Goal: Entertainment & Leisure: Consume media (video, audio)

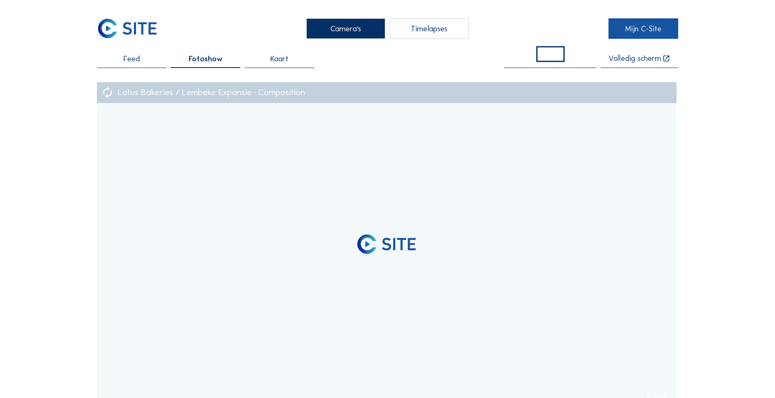
click at [662, 34] on link "Mijn C-Site" at bounding box center [643, 28] width 70 height 20
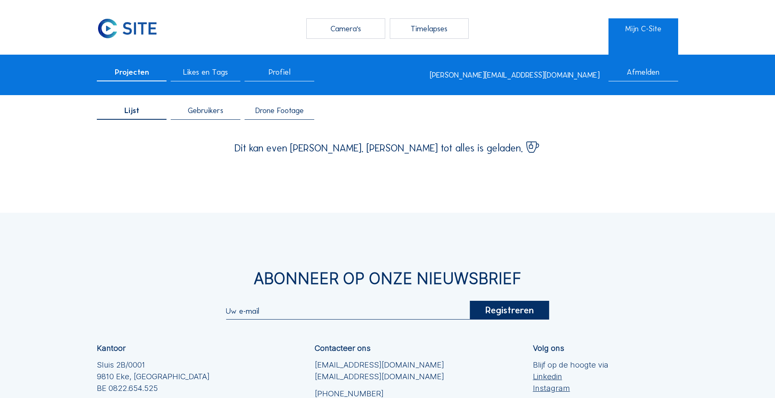
click at [284, 115] on span "Drone Footage" at bounding box center [279, 111] width 48 height 8
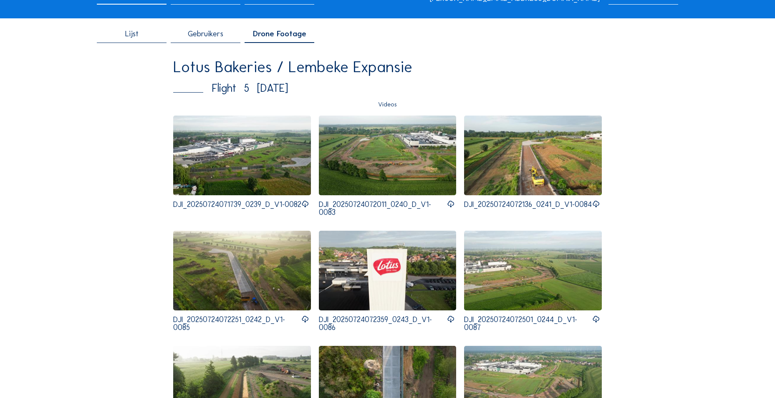
scroll to position [83, 0]
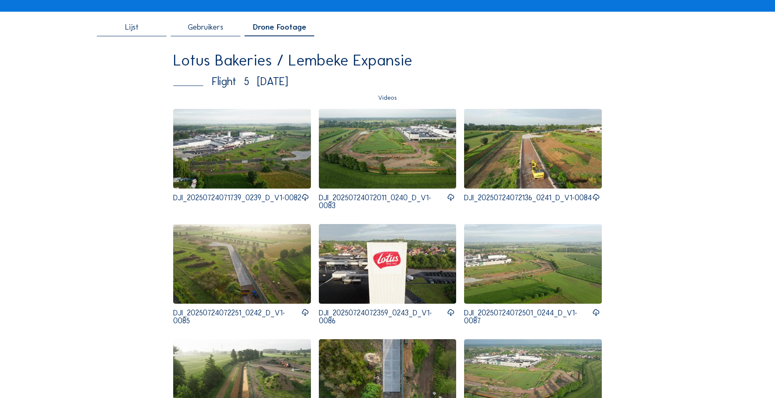
click at [281, 173] on img at bounding box center [242, 149] width 138 height 80
click at [383, 150] on img at bounding box center [388, 149] width 138 height 80
click at [553, 142] on img at bounding box center [533, 149] width 138 height 80
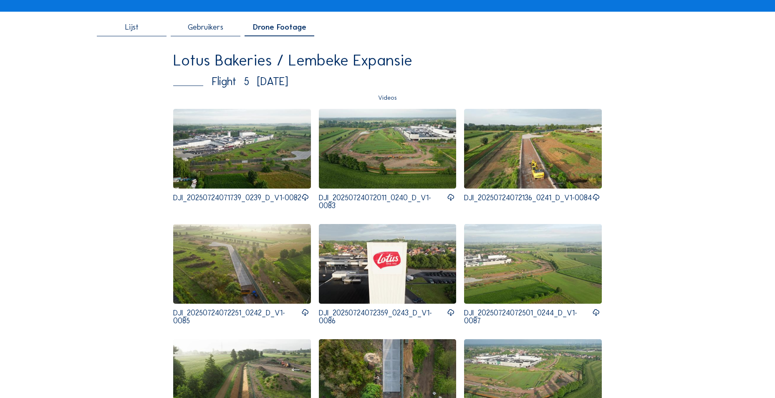
click at [227, 254] on img at bounding box center [242, 264] width 138 height 80
click at [386, 274] on img at bounding box center [388, 264] width 138 height 80
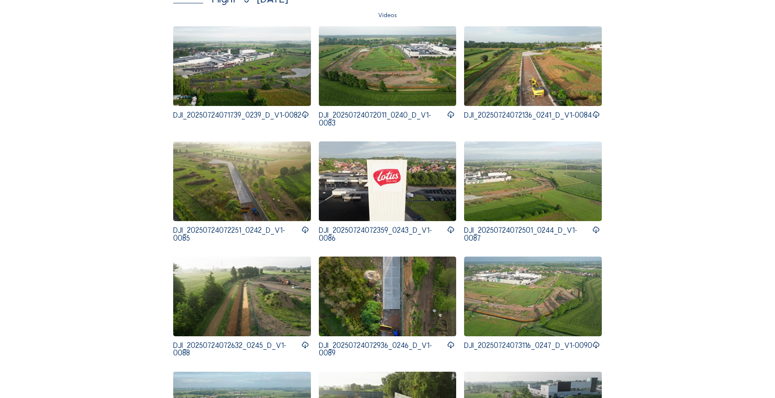
scroll to position [167, 0]
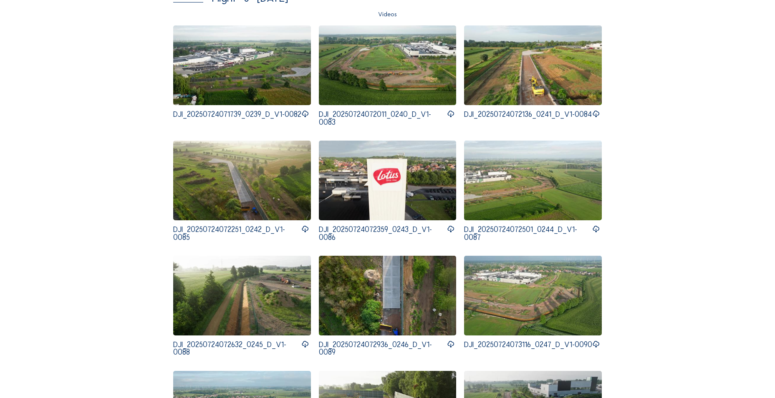
click at [501, 195] on img at bounding box center [533, 181] width 138 height 80
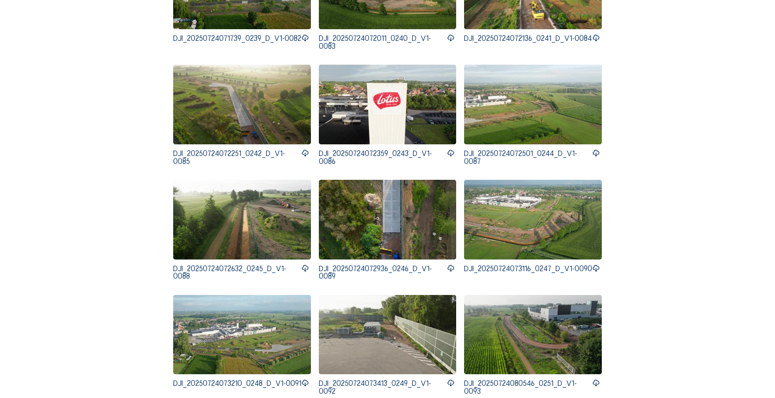
scroll to position [250, 0]
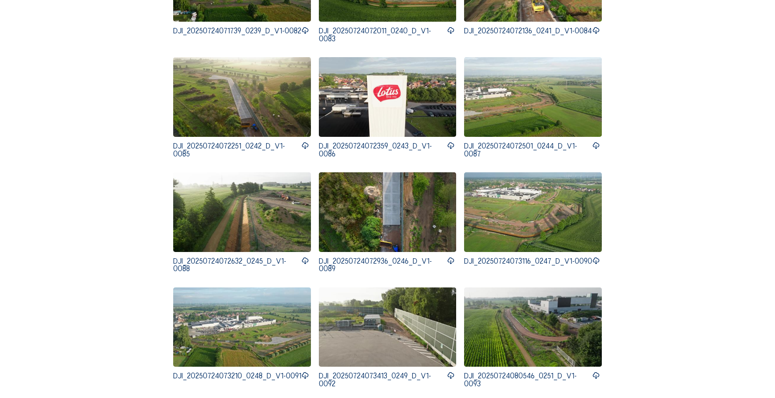
click at [247, 213] on img at bounding box center [242, 212] width 138 height 80
click at [378, 211] on img at bounding box center [388, 212] width 138 height 80
click at [512, 211] on img at bounding box center [533, 212] width 138 height 80
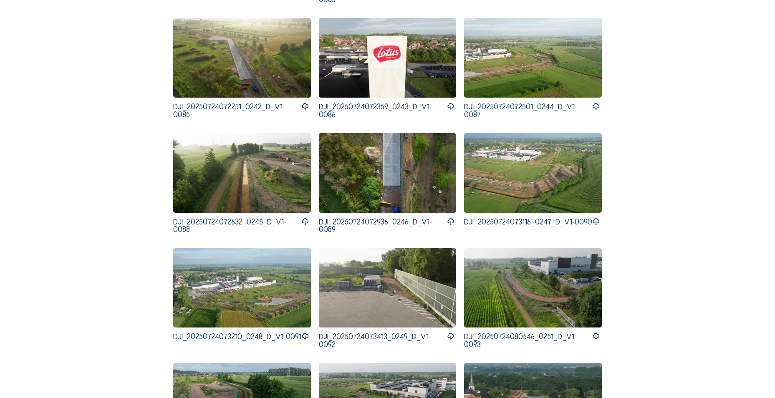
scroll to position [334, 0]
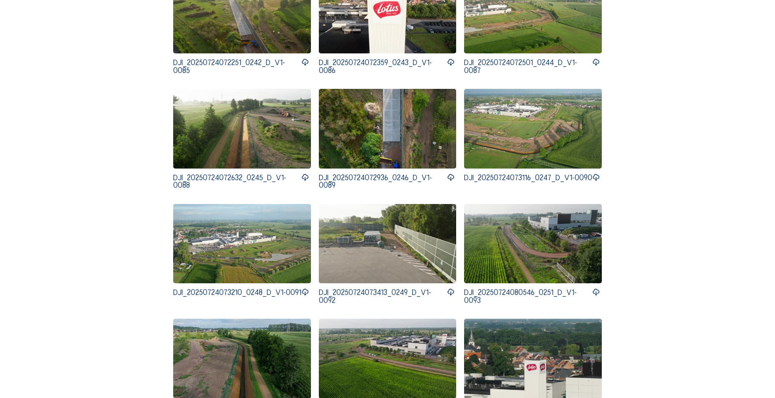
click at [225, 244] on img at bounding box center [242, 244] width 138 height 80
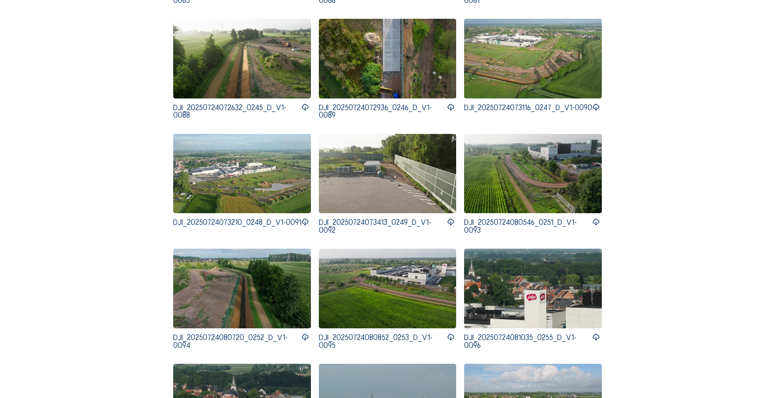
scroll to position [417, 0]
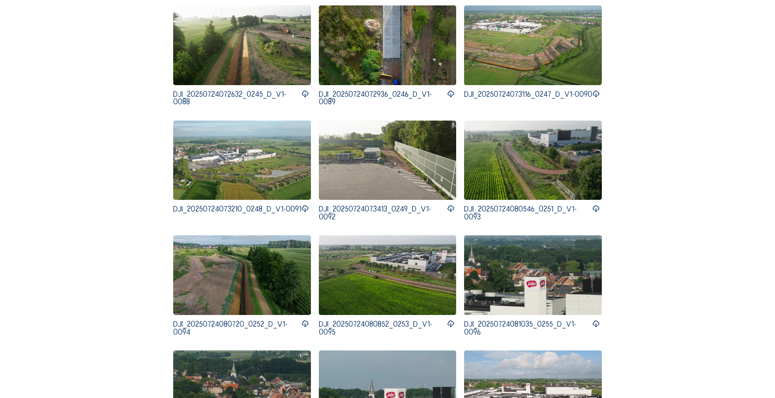
click at [473, 171] on img at bounding box center [533, 161] width 138 height 80
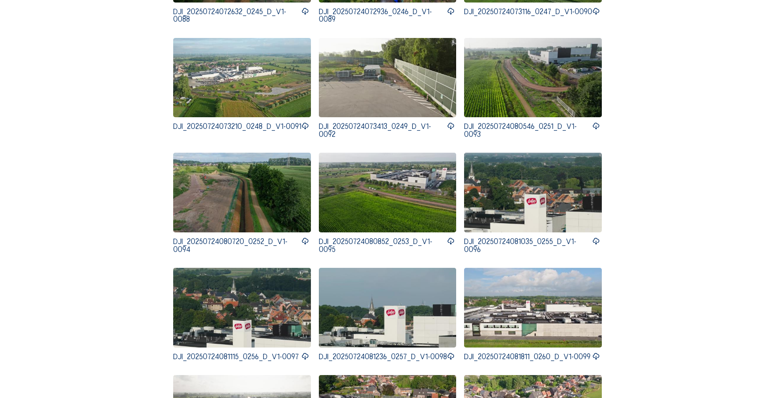
scroll to position [501, 0]
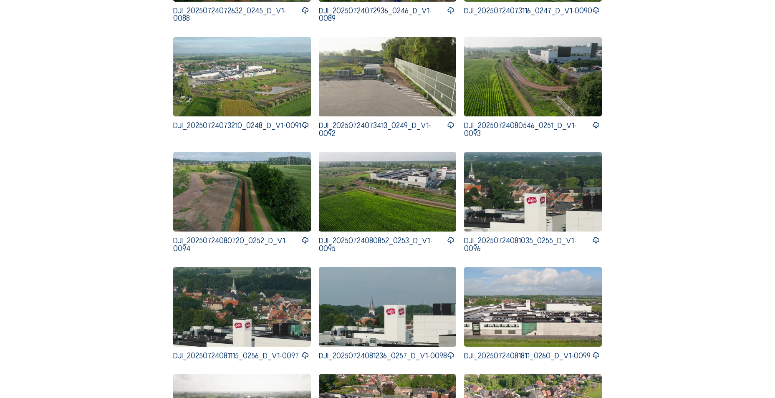
click at [261, 191] on img at bounding box center [242, 192] width 138 height 80
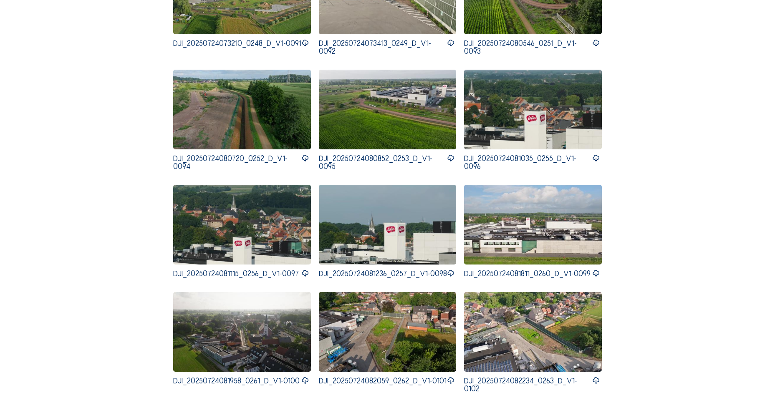
scroll to position [584, 0]
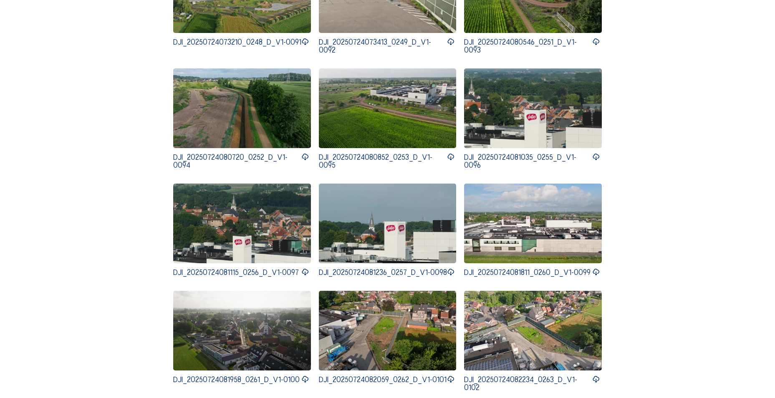
click at [410, 130] on img at bounding box center [388, 108] width 138 height 80
click at [540, 113] on img at bounding box center [533, 108] width 138 height 80
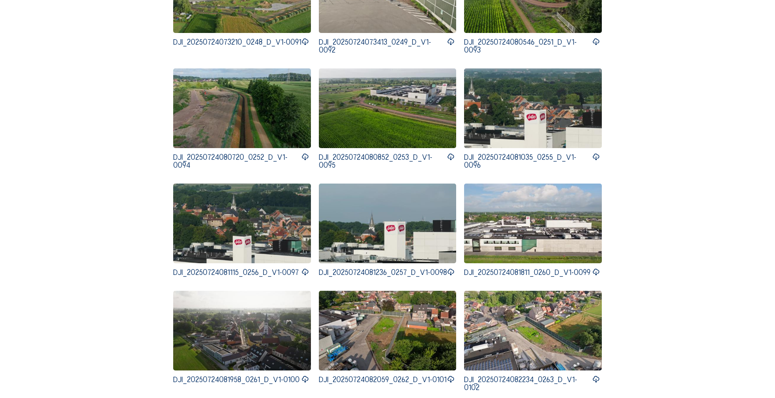
click at [211, 205] on img at bounding box center [242, 224] width 138 height 80
click at [397, 207] on img at bounding box center [388, 224] width 138 height 80
click at [527, 214] on img at bounding box center [533, 224] width 138 height 80
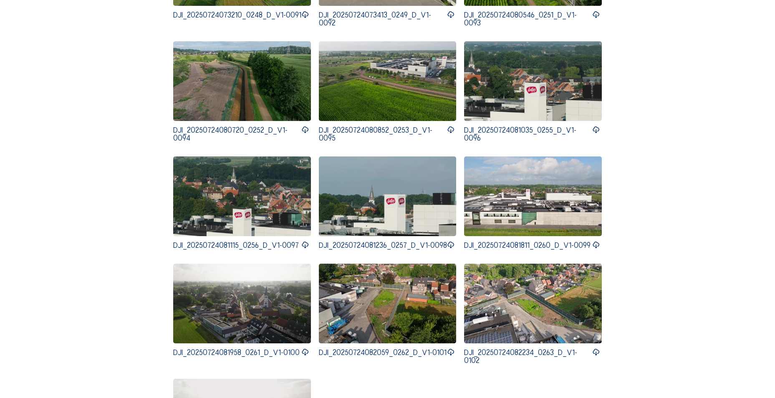
scroll to position [626, 0]
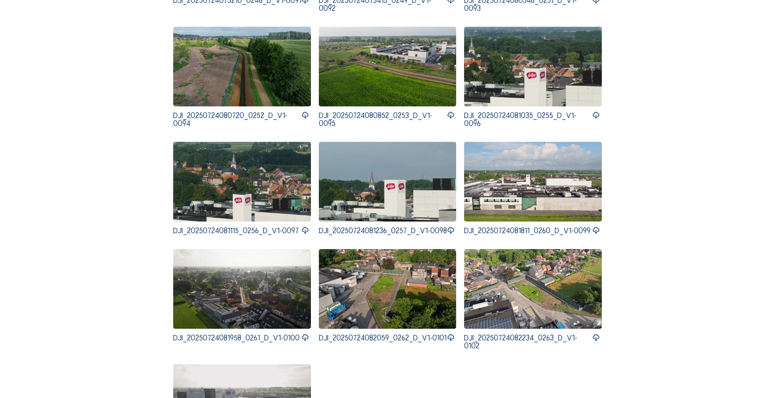
click at [252, 288] on img at bounding box center [242, 289] width 138 height 80
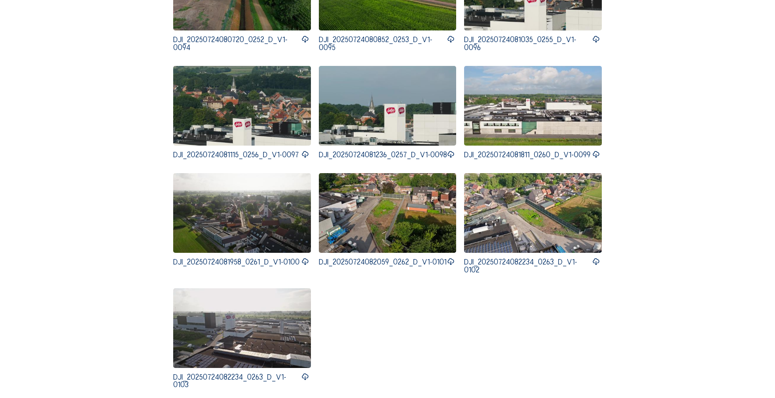
scroll to position [709, 0]
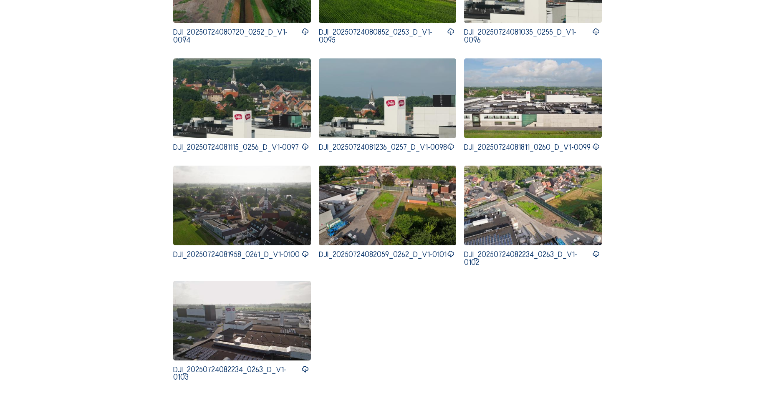
click at [512, 222] on img at bounding box center [533, 206] width 138 height 80
click at [249, 315] on img at bounding box center [242, 321] width 138 height 80
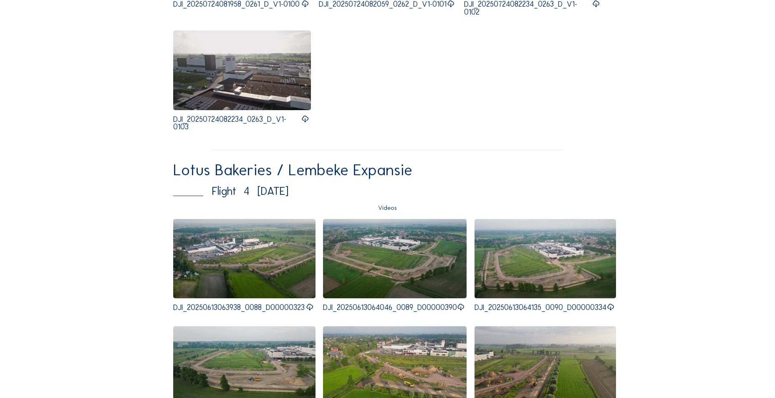
scroll to position [0, 0]
